Goal: Information Seeking & Learning: Learn about a topic

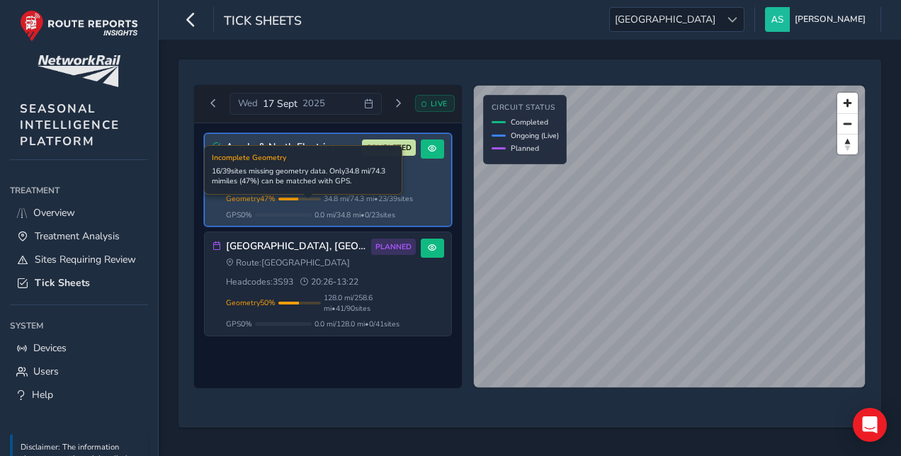
click at [346, 204] on span "34.8 mi / 74.3 mi • 23 / 39 sites" at bounding box center [368, 198] width 89 height 11
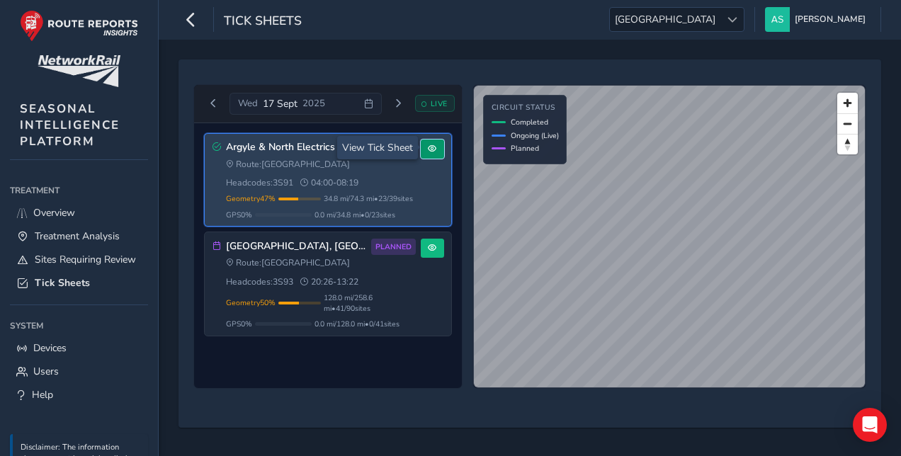
click at [430, 150] on span at bounding box center [432, 149] width 9 height 9
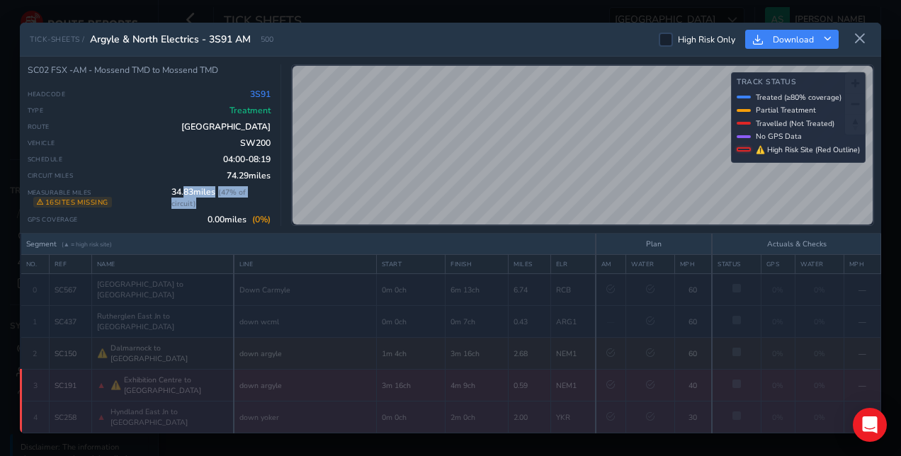
drag, startPoint x: 199, startPoint y: 210, endPoint x: 187, endPoint y: 201, distance: 14.7
click at [187, 201] on span "34.83 miles ( 47 % of circuit)" at bounding box center [220, 197] width 99 height 23
drag, startPoint x: 187, startPoint y: 201, endPoint x: 194, endPoint y: 206, distance: 8.3
click at [194, 206] on span "( 47 % of circuit)" at bounding box center [208, 198] width 74 height 22
click at [253, 141] on span "SW200" at bounding box center [255, 142] width 30 height 11
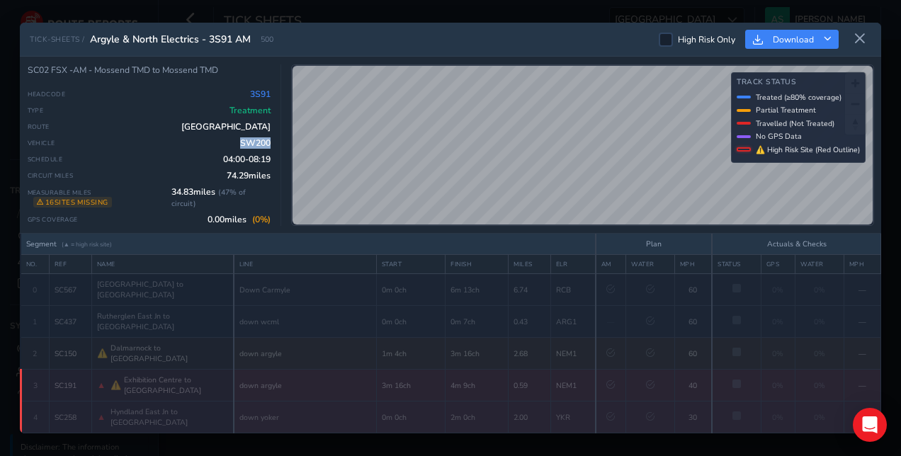
click at [253, 141] on span "SW200" at bounding box center [255, 142] width 30 height 11
drag, startPoint x: 253, startPoint y: 141, endPoint x: 200, endPoint y: 147, distance: 53.5
click at [200, 147] on div "Vehicle SW200" at bounding box center [150, 142] width 244 height 11
click at [210, 151] on div "Headcode 3S91 Type Treatment Route [GEOGRAPHIC_DATA] Vehicle SW200 Schedule 04:…" at bounding box center [150, 157] width 244 height 137
click at [860, 40] on icon at bounding box center [860, 39] width 13 height 13
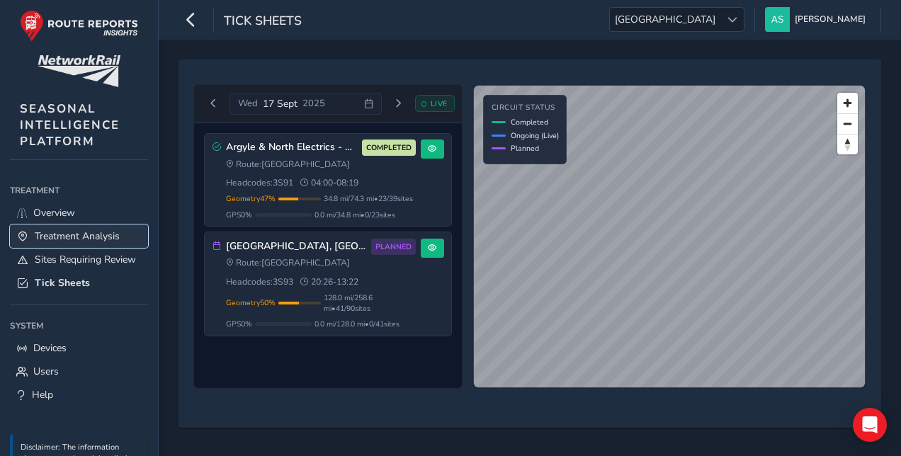
click at [98, 240] on span "Treatment Analysis" at bounding box center [77, 236] width 85 height 13
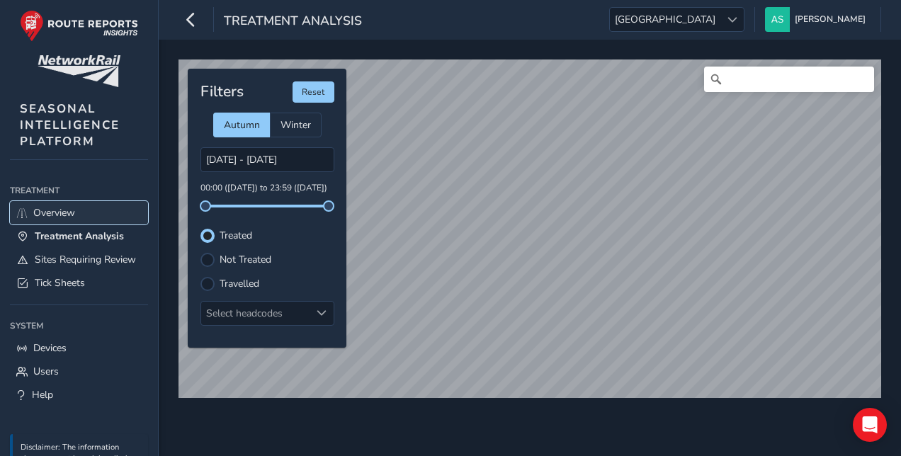
click at [58, 210] on span "Overview" at bounding box center [54, 212] width 42 height 13
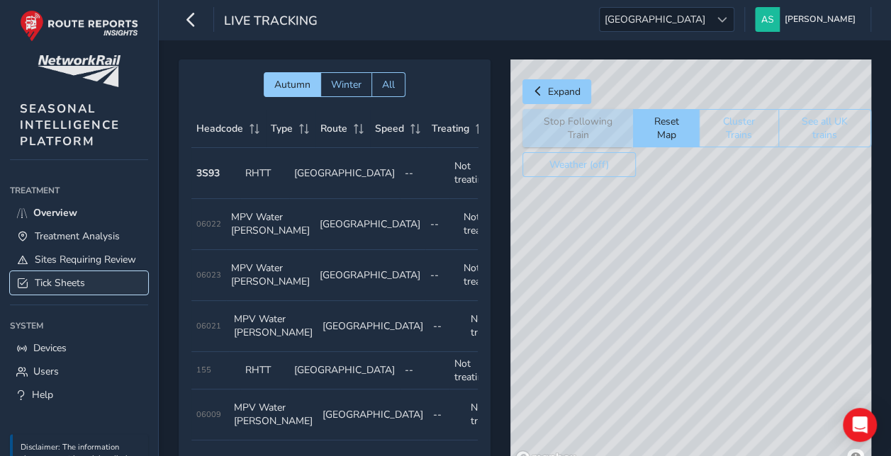
click at [67, 290] on span "Tick Sheets" at bounding box center [60, 282] width 50 height 13
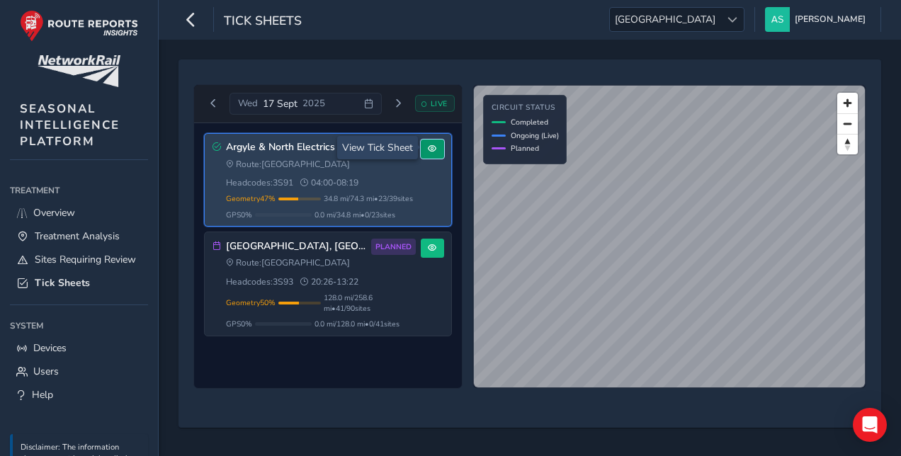
click at [422, 146] on button at bounding box center [432, 149] width 23 height 19
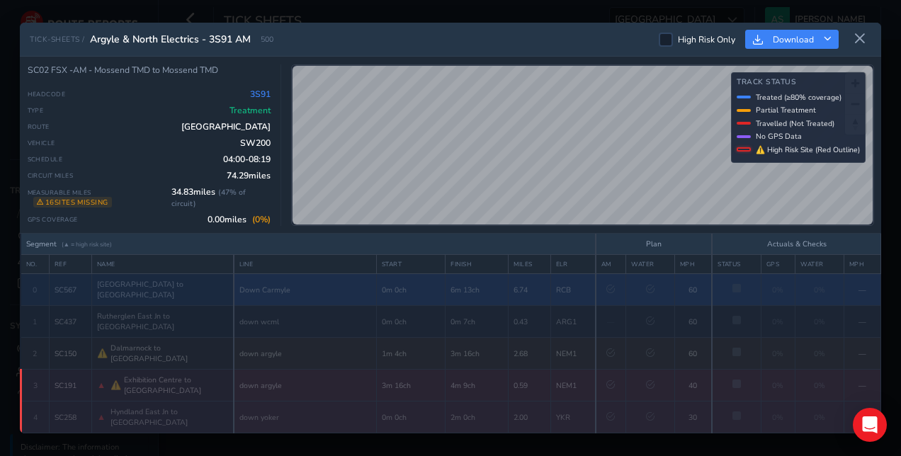
click at [346, 293] on td "Down Carmyle" at bounding box center [305, 290] width 143 height 32
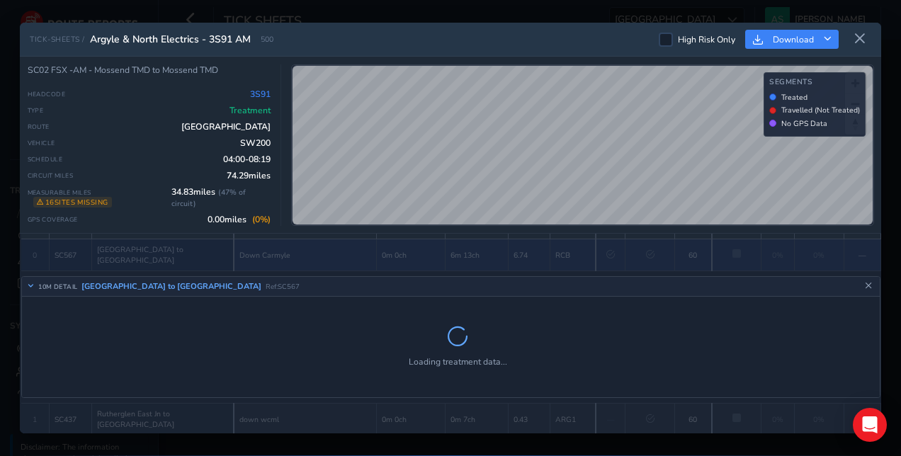
scroll to position [39, 0]
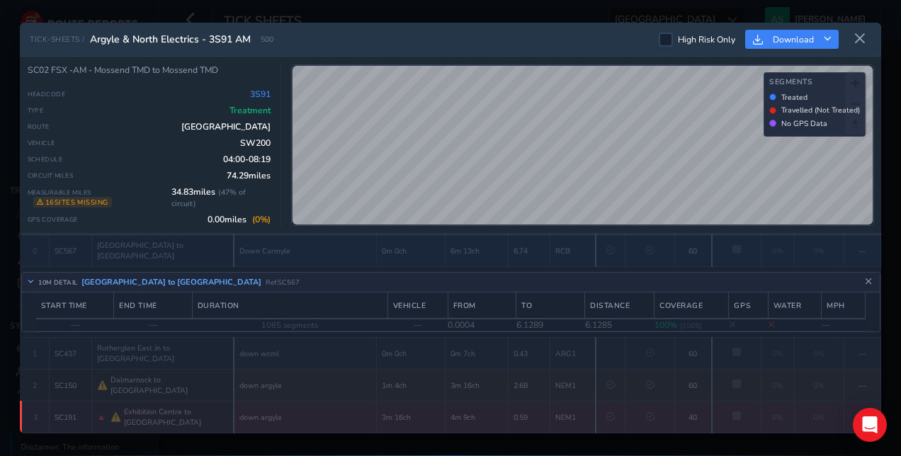
click at [384, 278] on div "10M DETAIL Whifflet [GEOGRAPHIC_DATA] to [GEOGRAPHIC_DATA] Ref: SC567" at bounding box center [451, 283] width 859 height 20
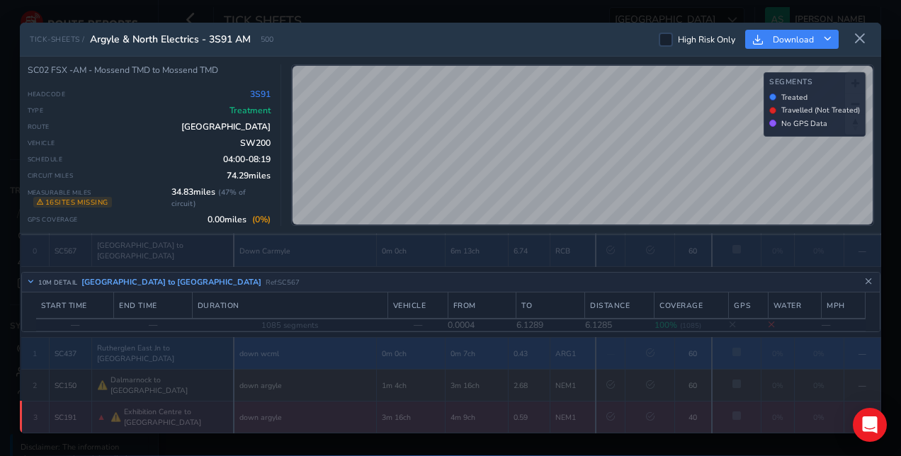
click at [312, 342] on td "down wcml" at bounding box center [305, 354] width 143 height 32
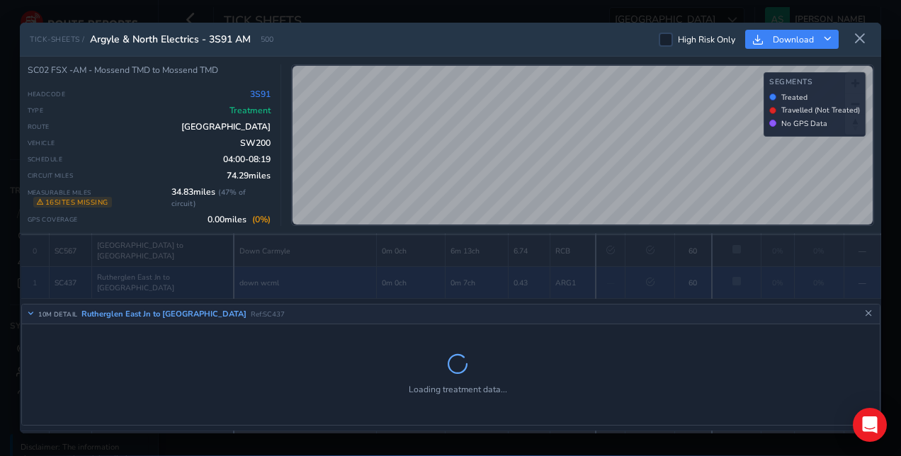
scroll to position [70, 0]
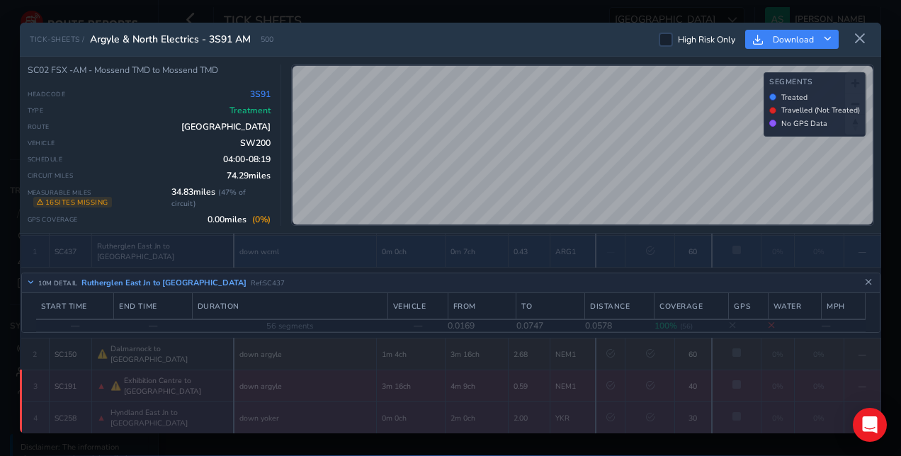
click at [251, 278] on span "Ref: SC437" at bounding box center [268, 282] width 34 height 9
click at [852, 41] on button at bounding box center [860, 39] width 23 height 23
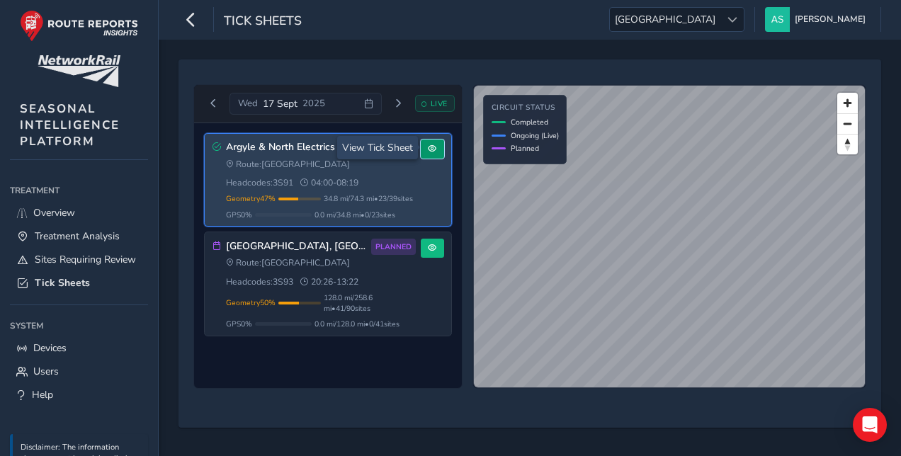
click at [432, 146] on span at bounding box center [432, 149] width 9 height 9
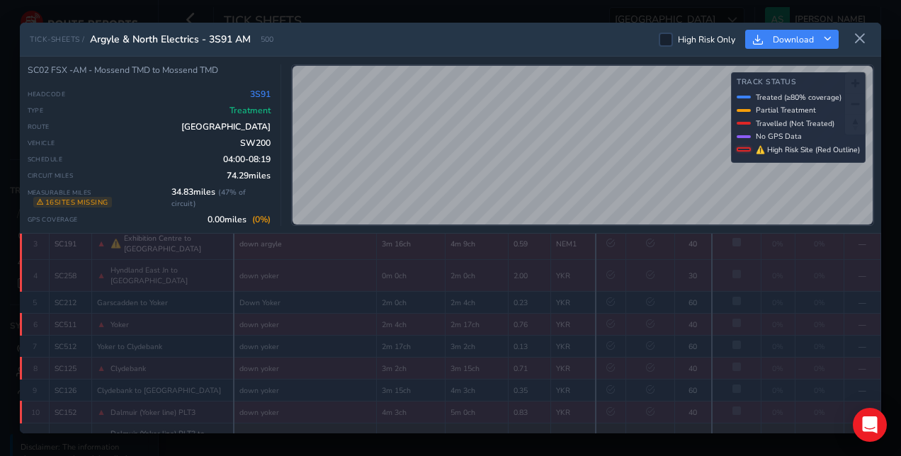
scroll to position [145, 0]
click at [244, 146] on span "SW200" at bounding box center [255, 142] width 30 height 11
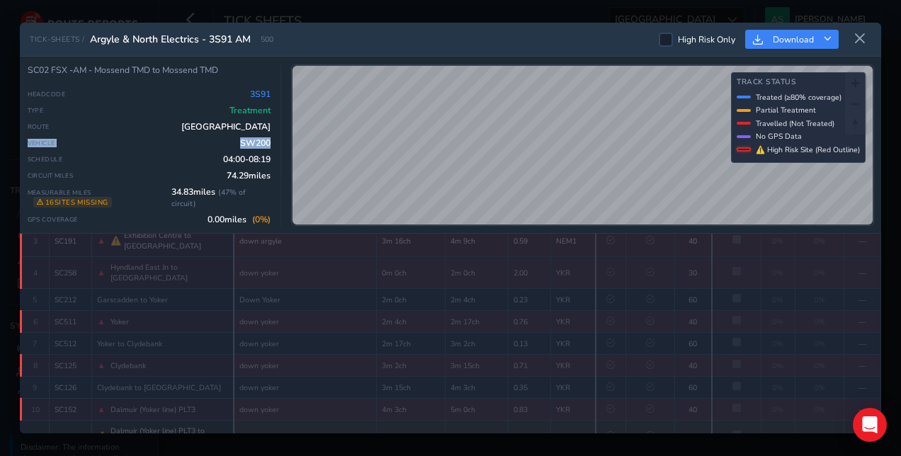
drag, startPoint x: 26, startPoint y: 144, endPoint x: 276, endPoint y: 145, distance: 250.2
click at [276, 145] on div "SC02 FSX -AM - Mossend TMD to Mossend TMD Headcode 3S91 Type Treatment Route [G…" at bounding box center [451, 145] width 862 height 177
